Goal: Entertainment & Leisure: Consume media (video, audio)

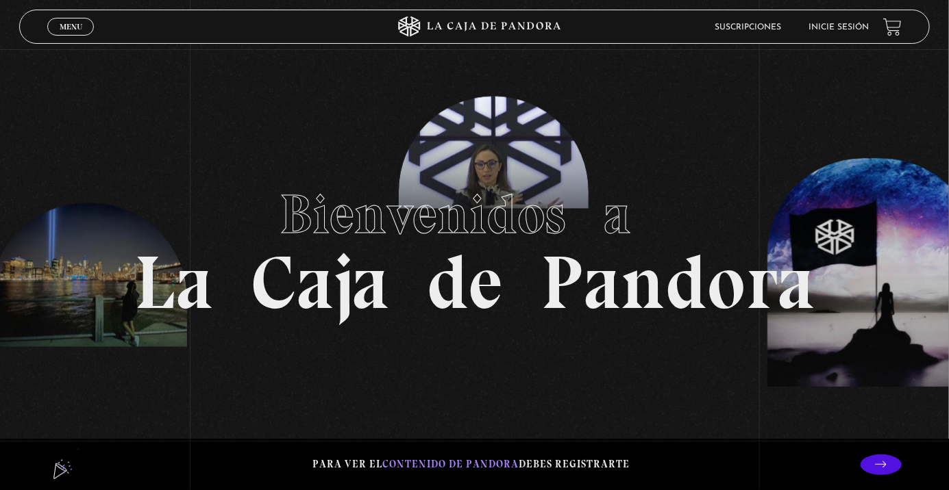
click at [70, 40] on div "Menu Cerrar" at bounding box center [189, 26] width 285 height 33
click at [77, 28] on span "Menu" at bounding box center [71, 27] width 23 height 8
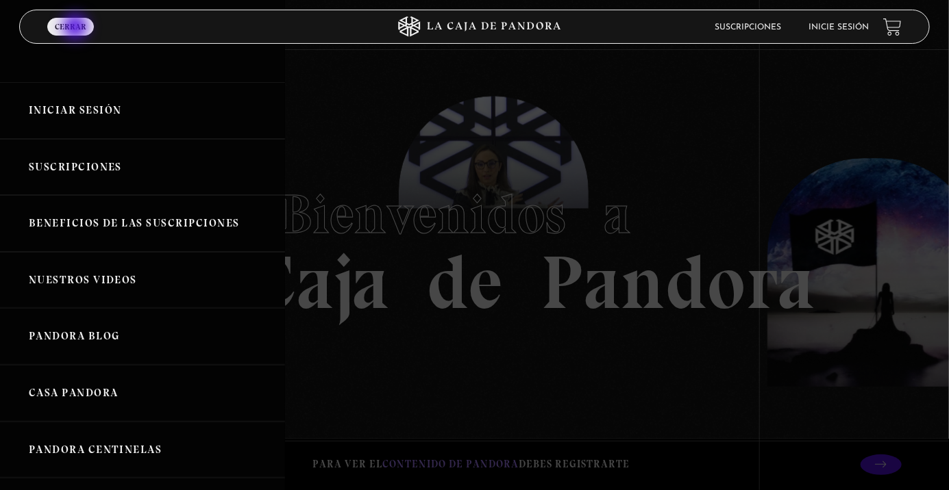
click at [150, 84] on link "Iniciar Sesión" at bounding box center [142, 110] width 285 height 57
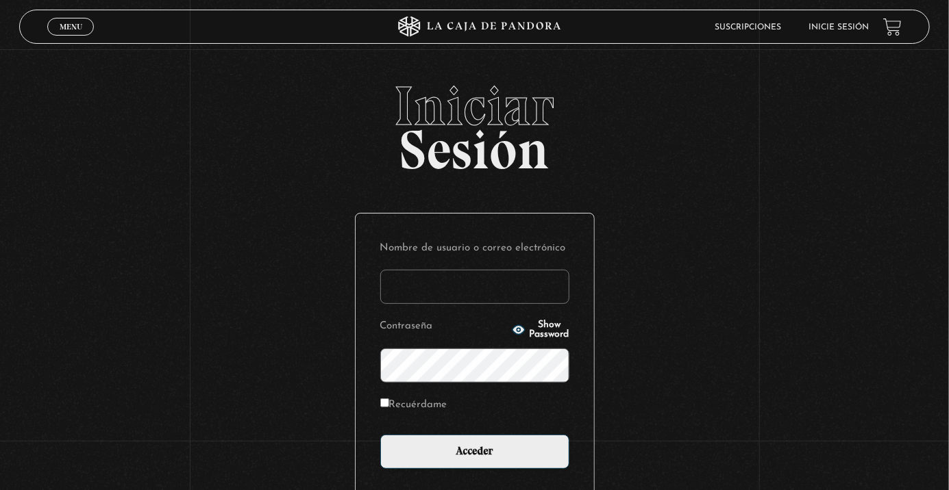
click at [414, 290] on input "Nombre de usuario o correo electrónico" at bounding box center [474, 287] width 189 height 34
type input "stephanie.murillo garcia"
click at [380, 435] on input "Acceder" at bounding box center [474, 452] width 189 height 34
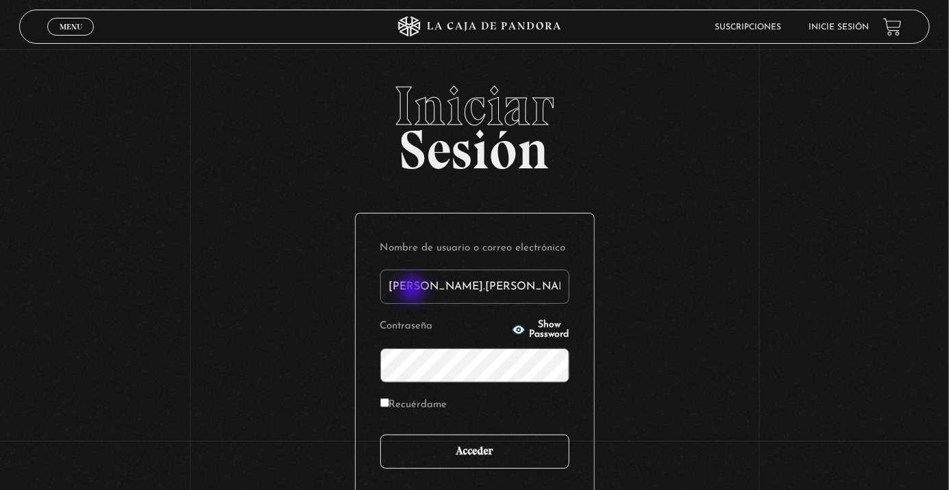
click at [497, 460] on input "Acceder" at bounding box center [474, 452] width 189 height 34
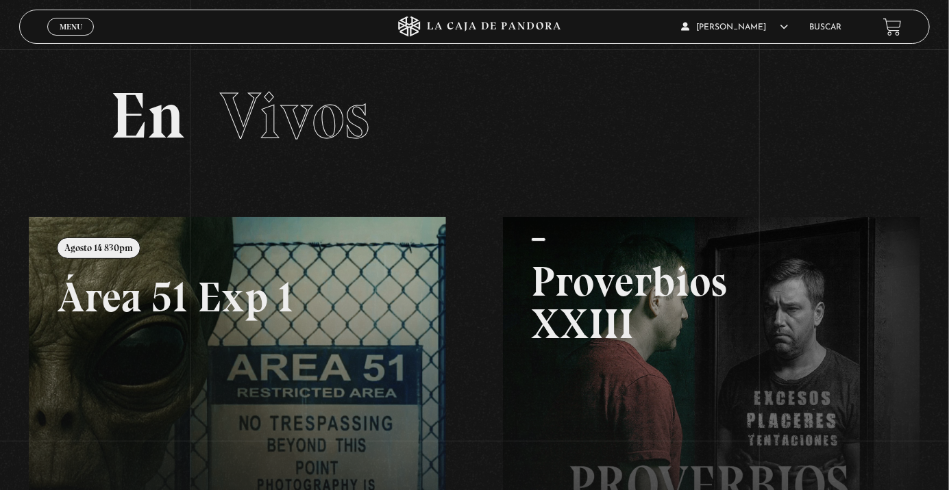
click at [85, 32] on link "Menu Cerrar" at bounding box center [70, 27] width 47 height 18
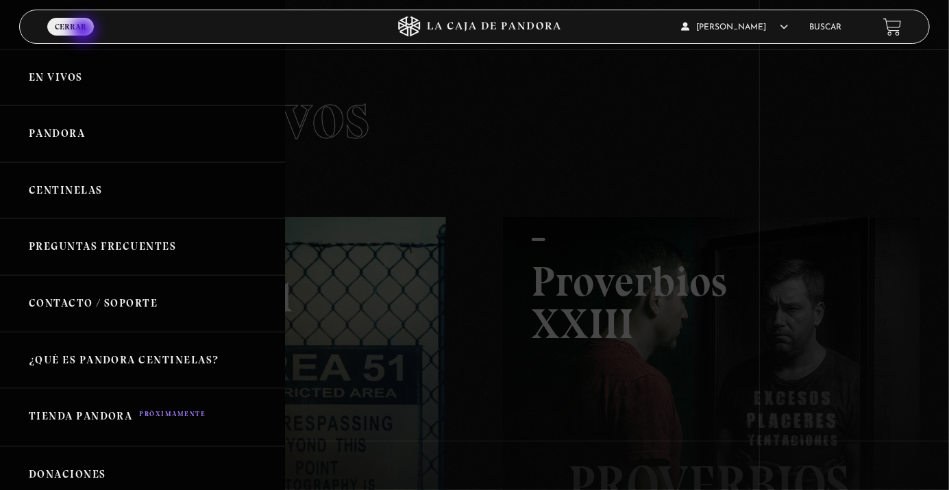
click at [120, 204] on link "Centinelas" at bounding box center [142, 190] width 285 height 57
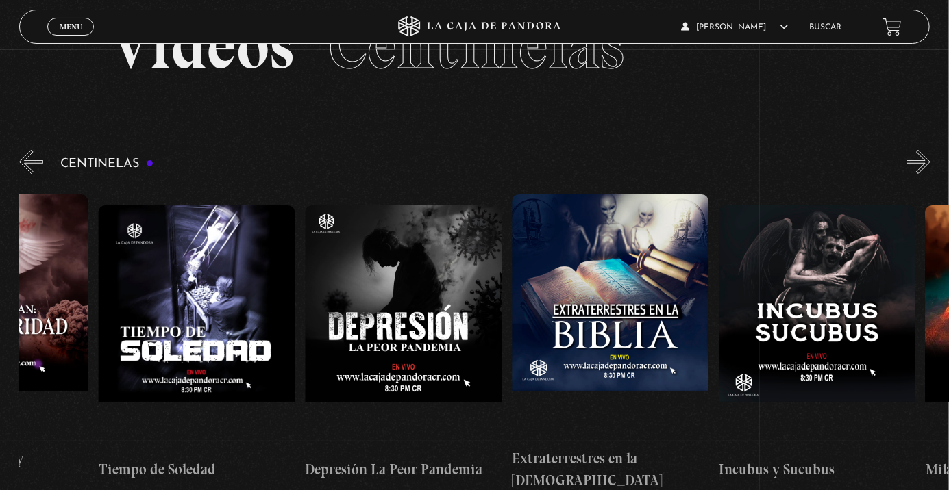
scroll to position [0, 5912]
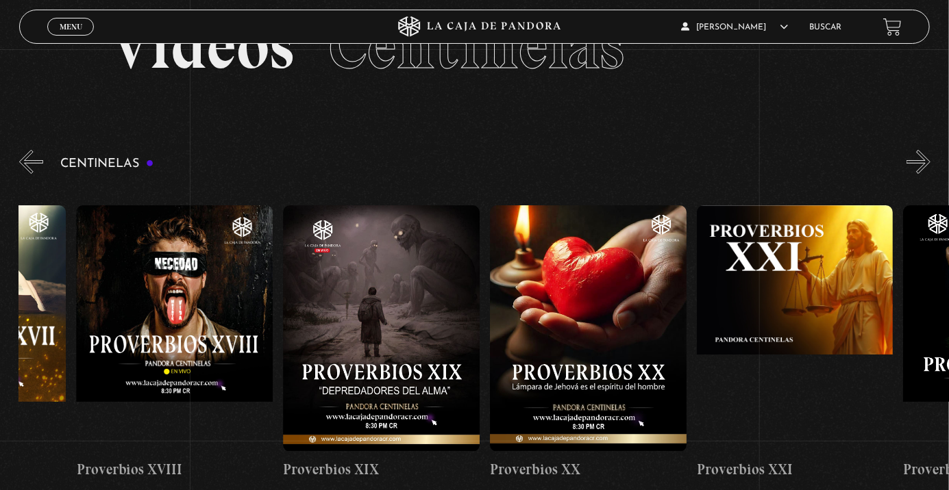
click at [779, 347] on figure at bounding box center [795, 328] width 197 height 247
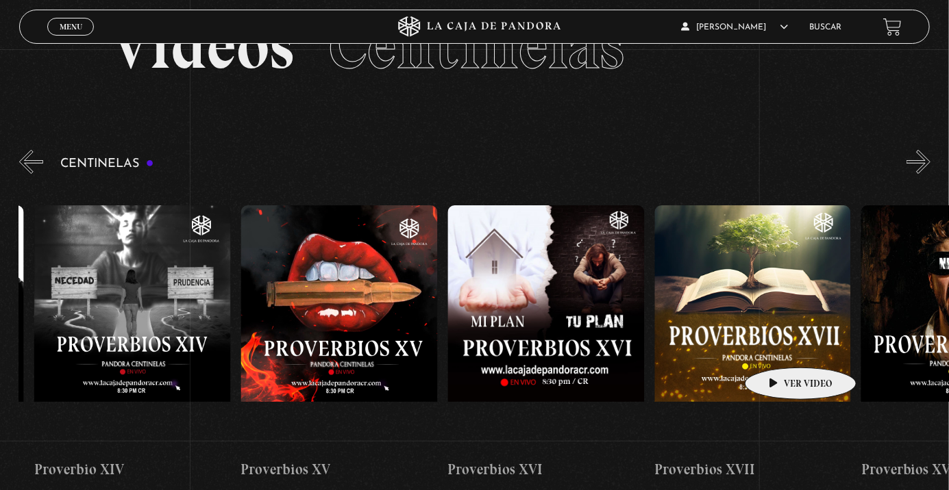
scroll to position [0, 3291]
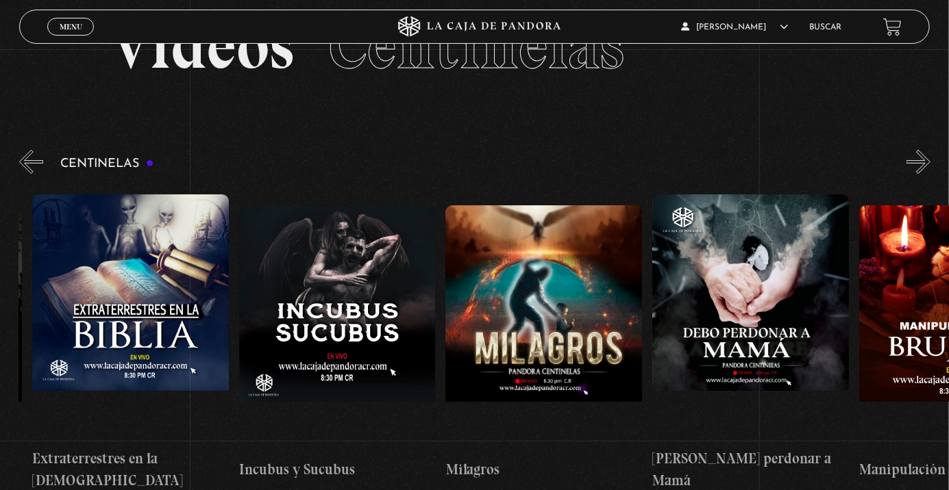
scroll to position [0, 6401]
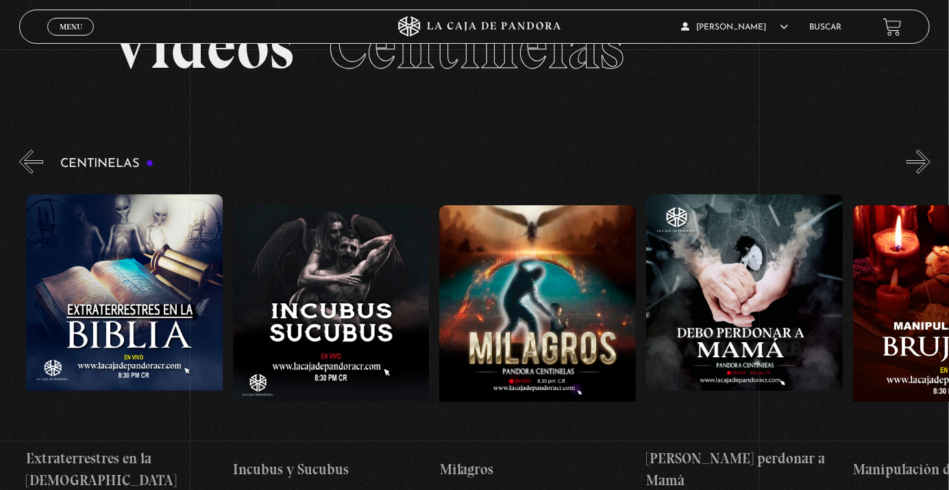
click at [581, 331] on figure at bounding box center [537, 328] width 197 height 247
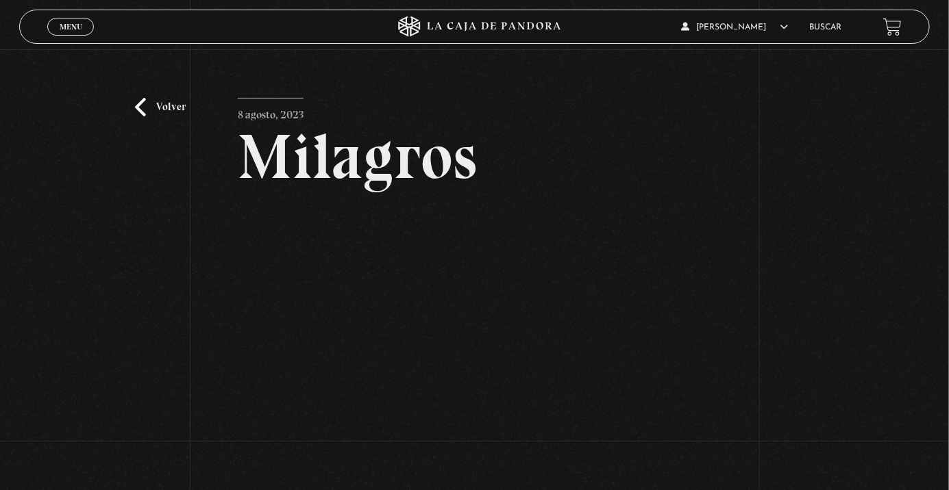
click at [78, 29] on span "Menu" at bounding box center [71, 27] width 23 height 8
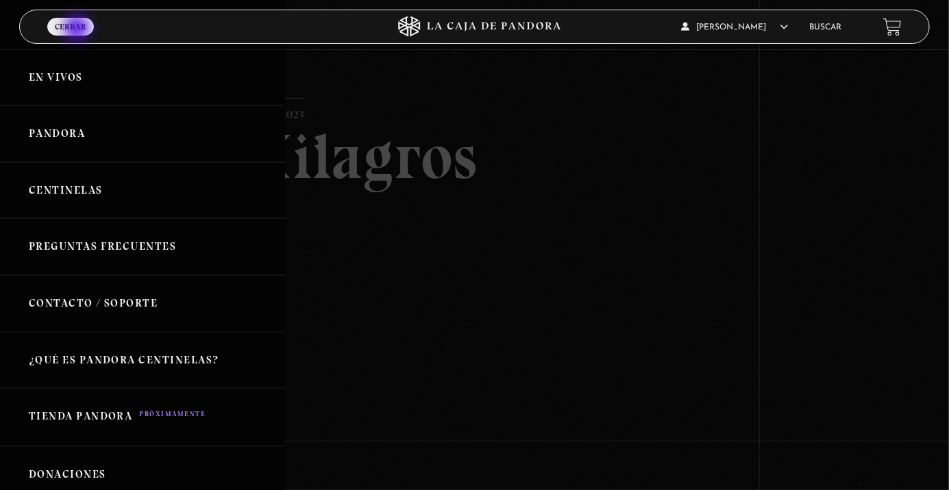
click at [115, 206] on link "Centinelas" at bounding box center [142, 190] width 285 height 57
click at [68, 201] on link "Centinelas" at bounding box center [142, 190] width 285 height 57
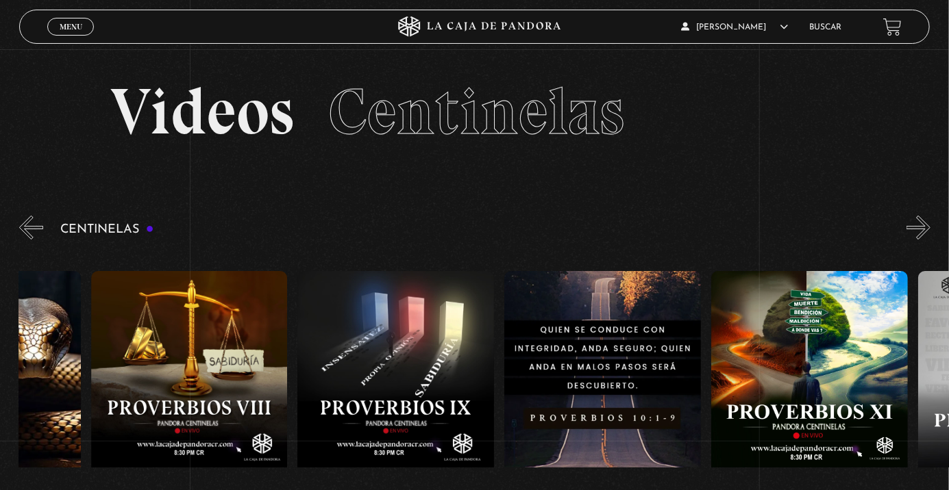
scroll to position [0, 2067]
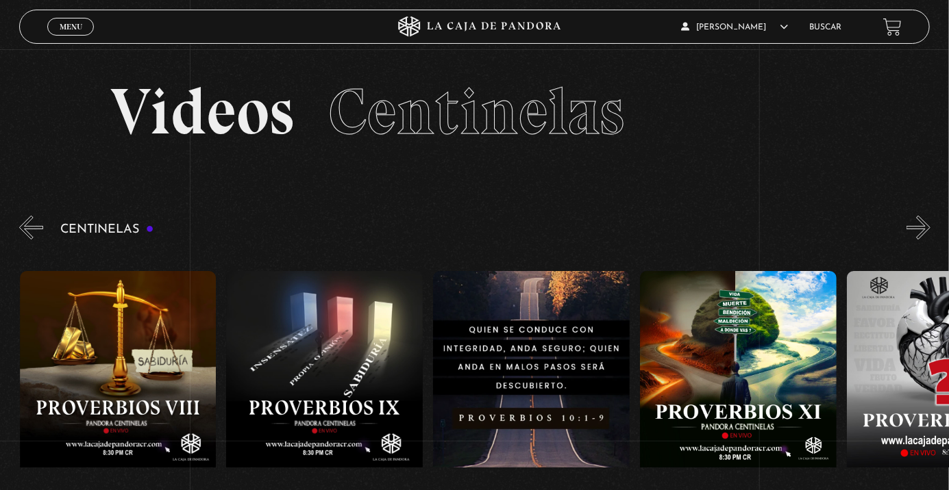
click at [554, 399] on figure at bounding box center [531, 394] width 197 height 247
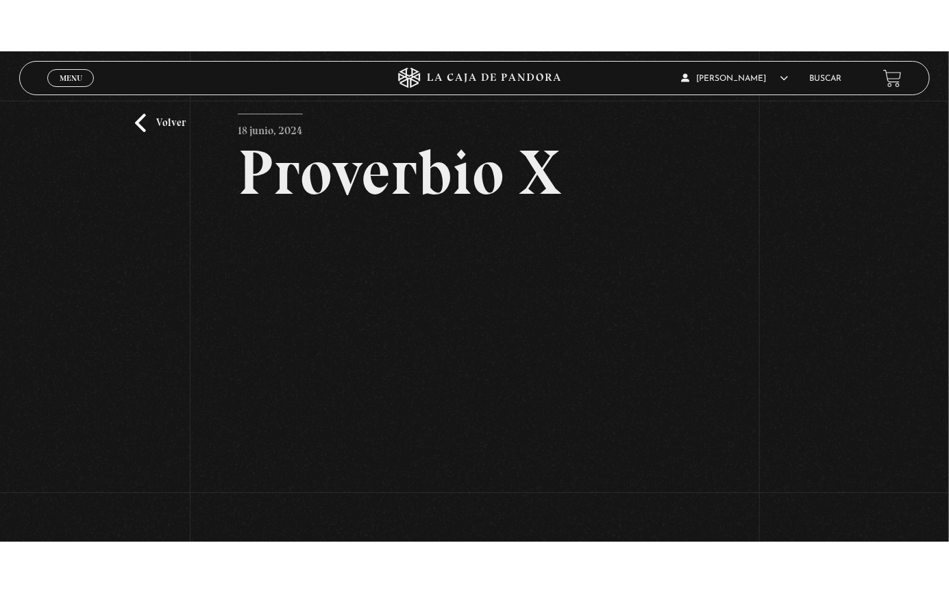
scroll to position [37, 0]
